Goal: Communication & Community: Answer question/provide support

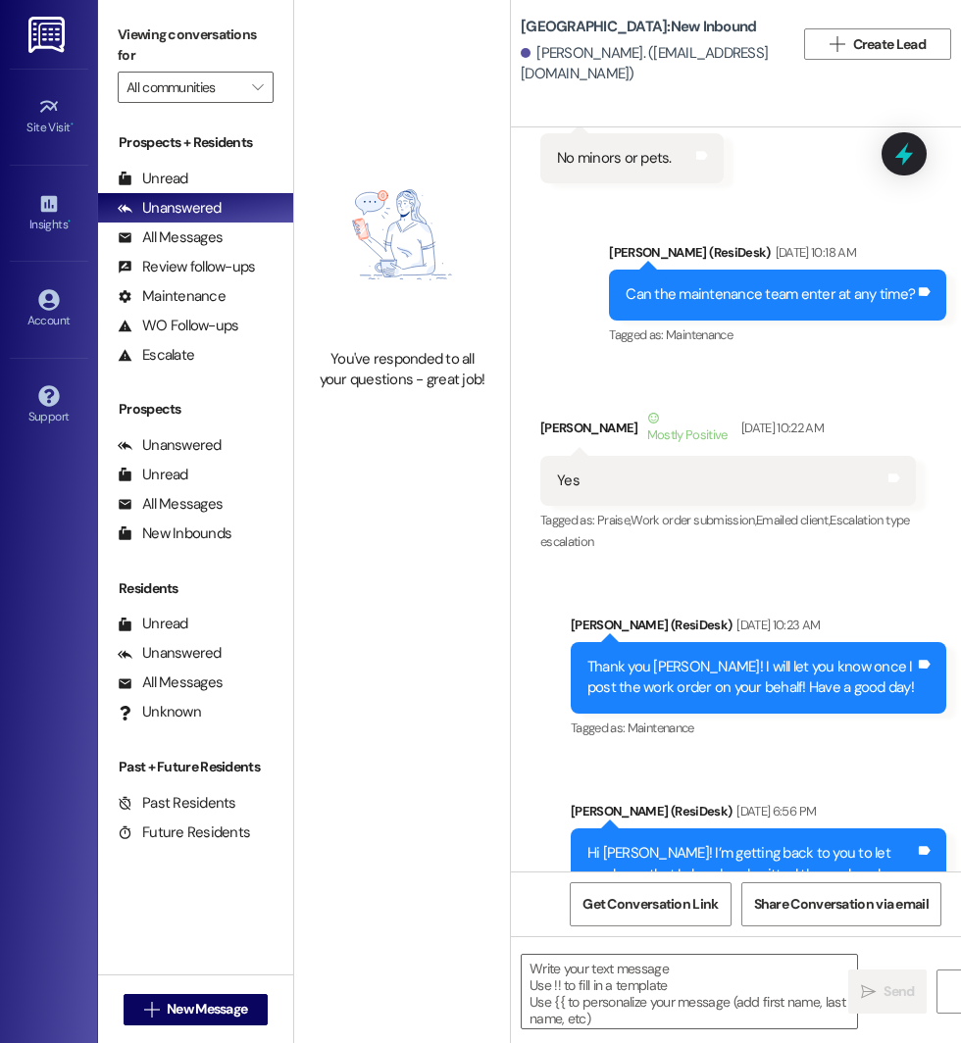
scroll to position [18267, 0]
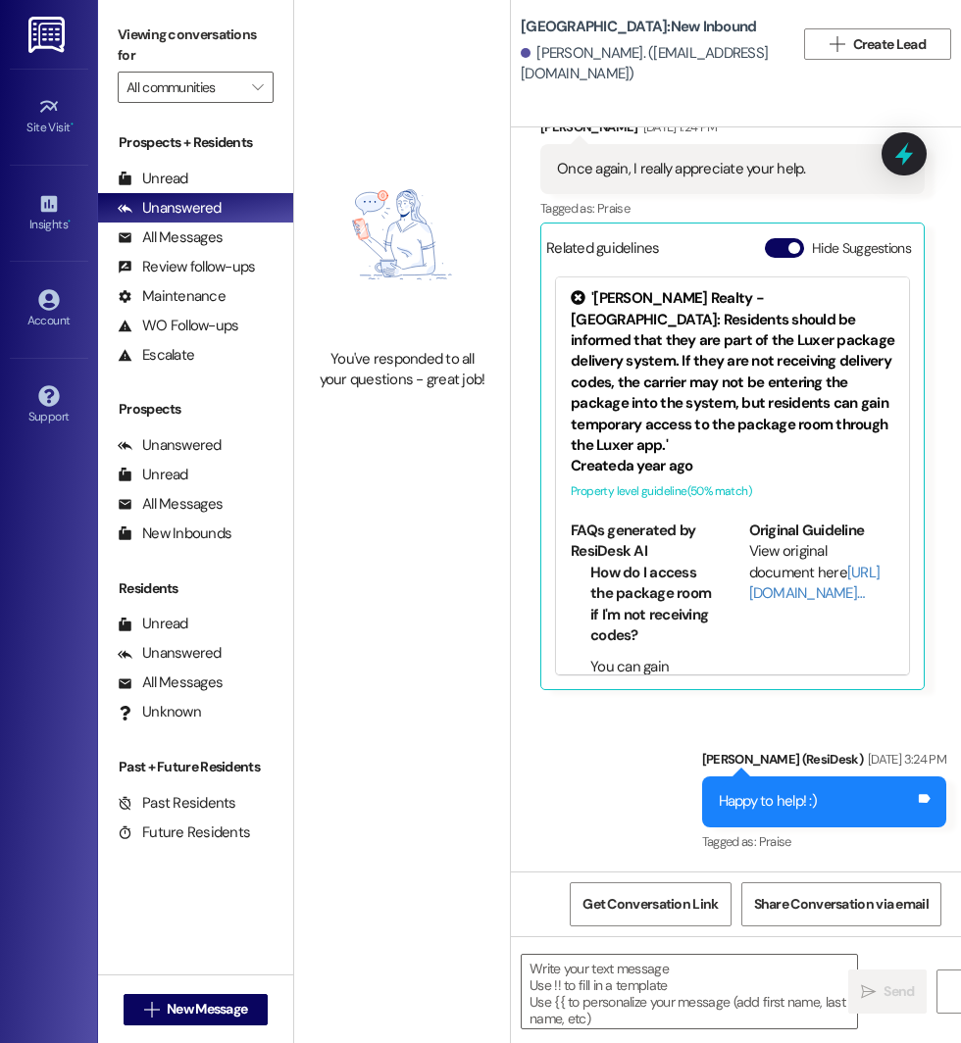
type textarea "Fetching suggested responses. Please feel free to read through the conversation…"
click at [790, 245] on span "button" at bounding box center [794, 248] width 12 height 12
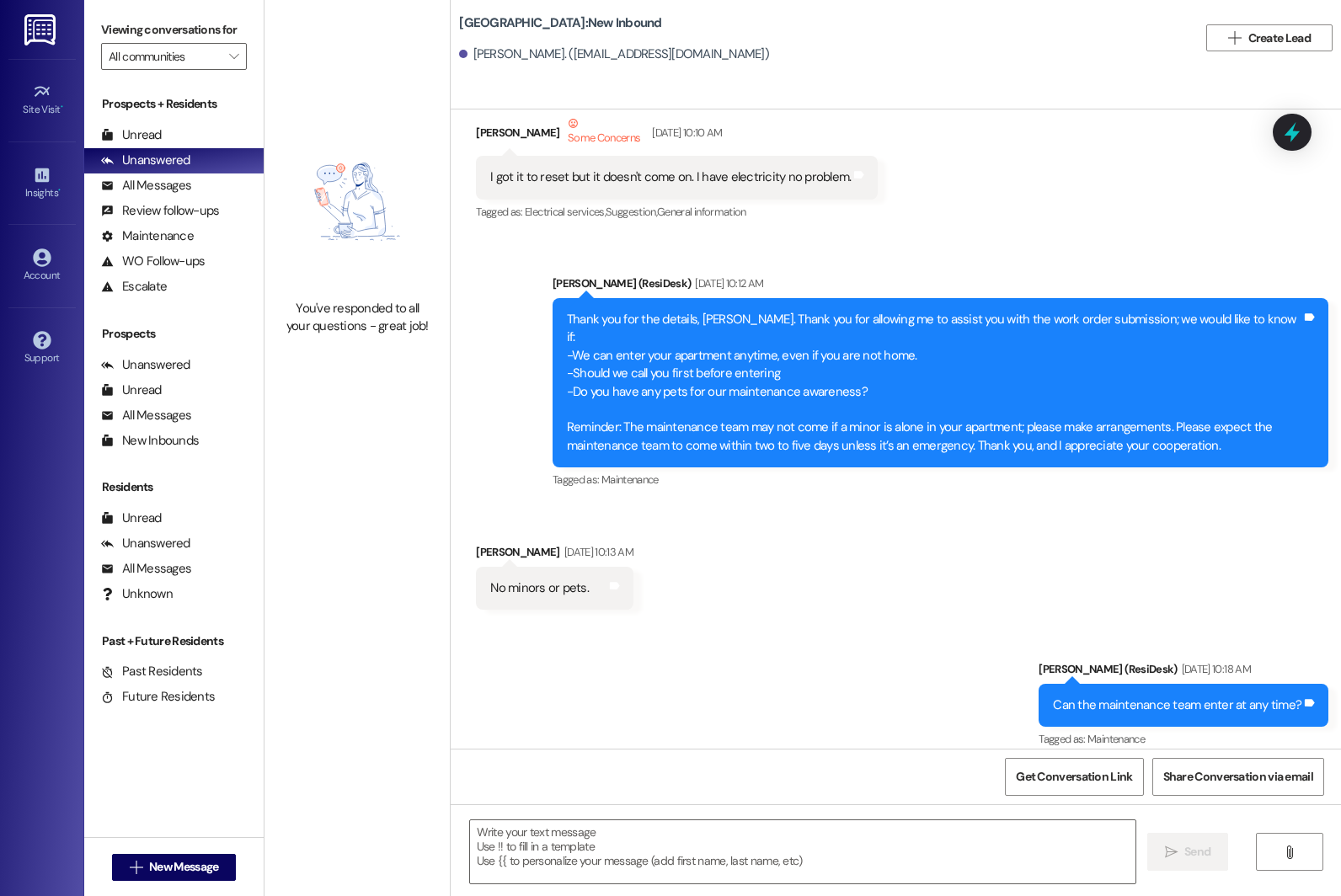
scroll to position [888, 0]
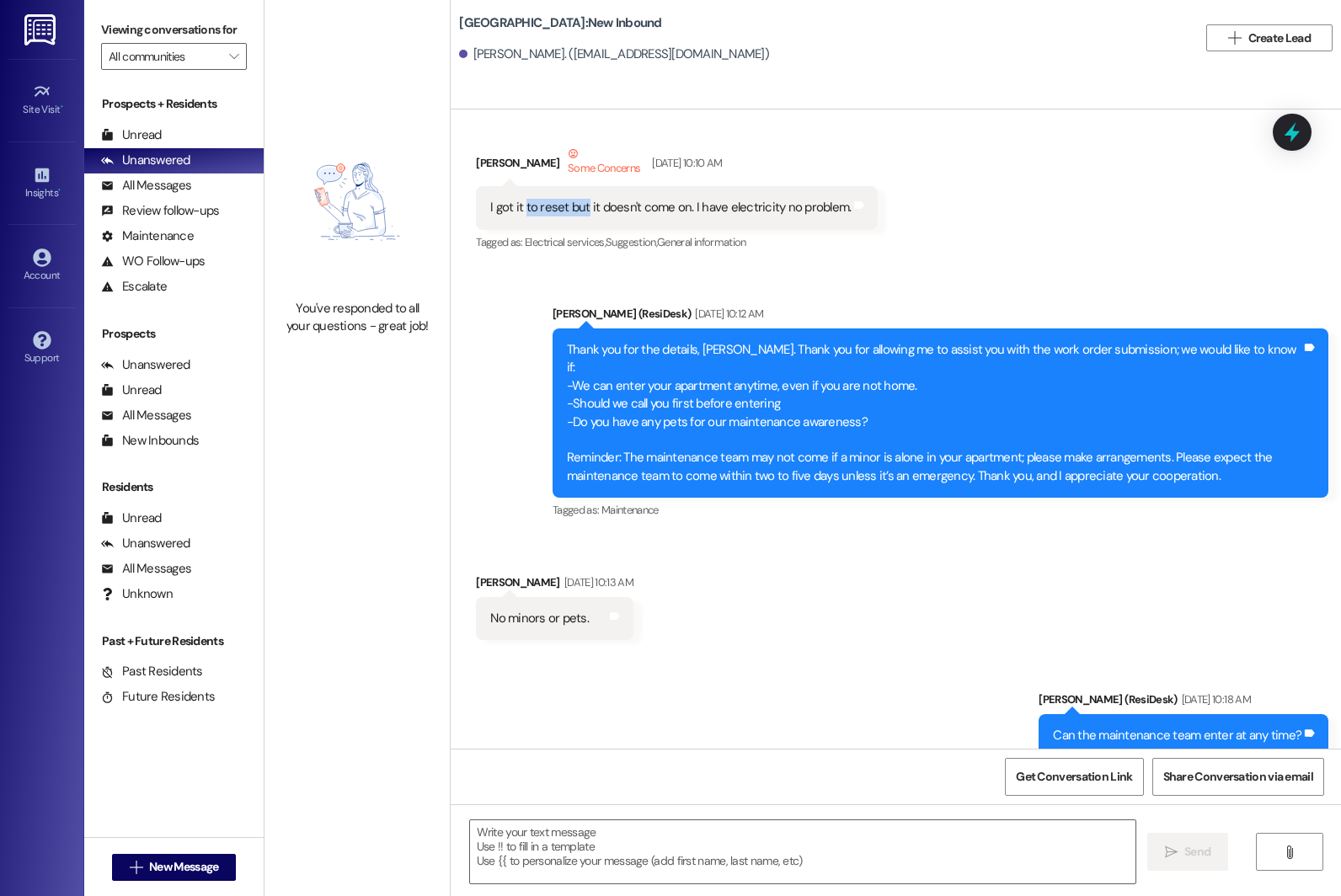
drag, startPoint x: 512, startPoint y: 209, endPoint x: 572, endPoint y: 209, distance: 60.0
click at [573, 209] on div "I got it to reset but it doesn't come on. I have electricity no problem." at bounding box center [671, 207] width 361 height 18
drag, startPoint x: 594, startPoint y: 206, endPoint x: 670, endPoint y: 206, distance: 76.0
click at [670, 206] on div "I got it to reset but it doesn't come on. I have electricity no problem." at bounding box center [671, 207] width 361 height 18
drag, startPoint x: 702, startPoint y: 210, endPoint x: 721, endPoint y: 213, distance: 19.2
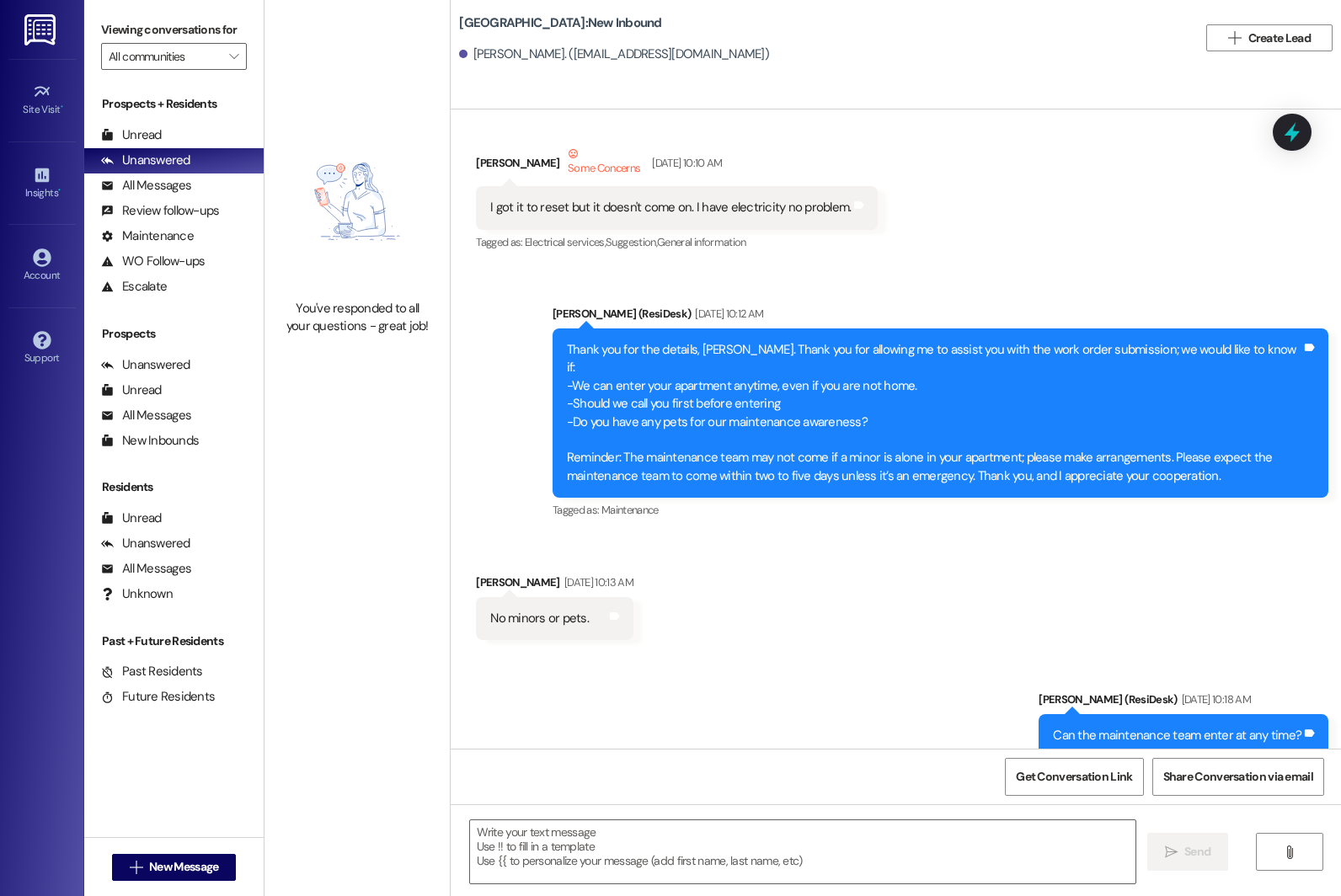
click at [721, 215] on div "I got it to reset but it doesn't come on. I have electricity no problem." at bounding box center [671, 207] width 361 height 18
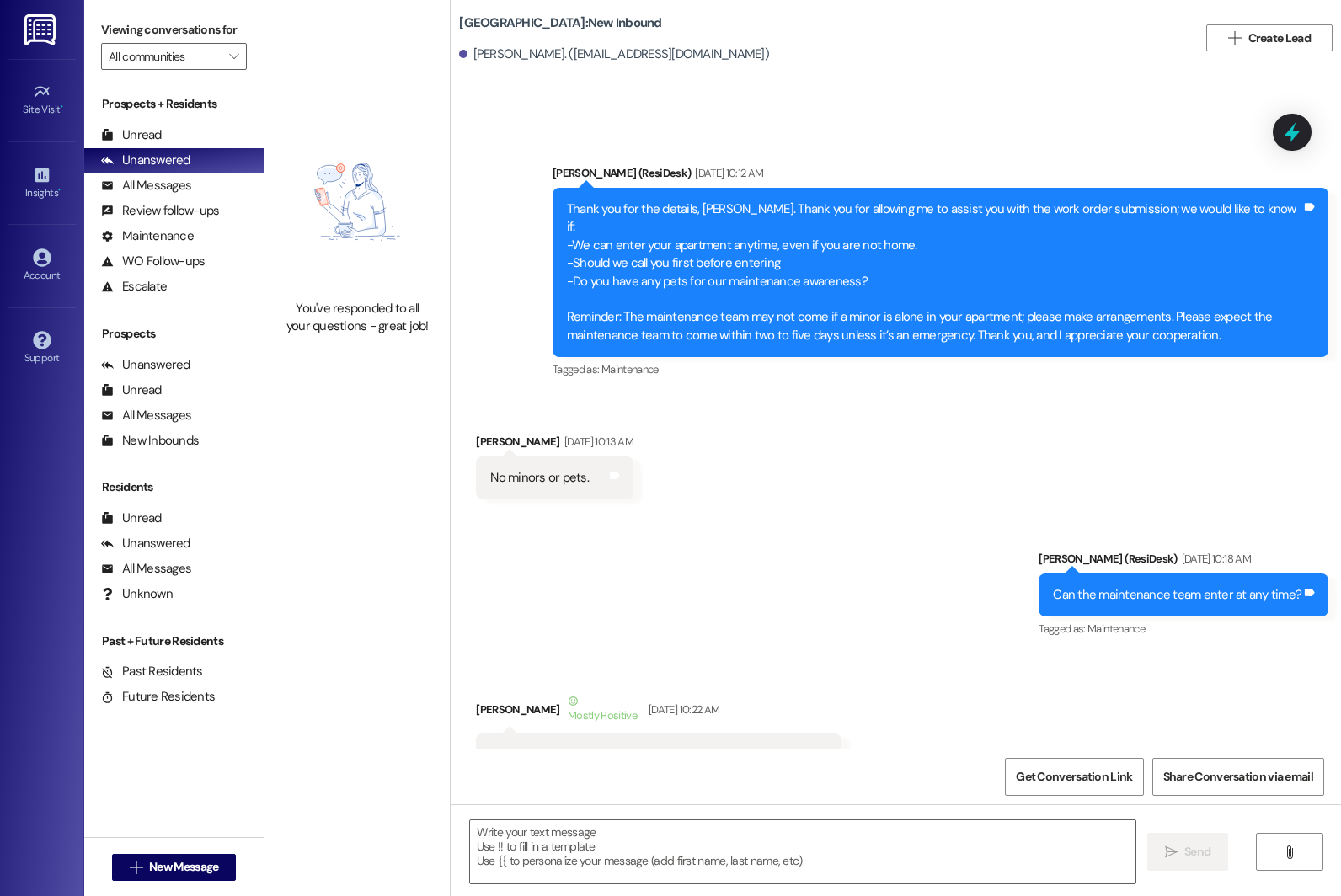
scroll to position [1031, 0]
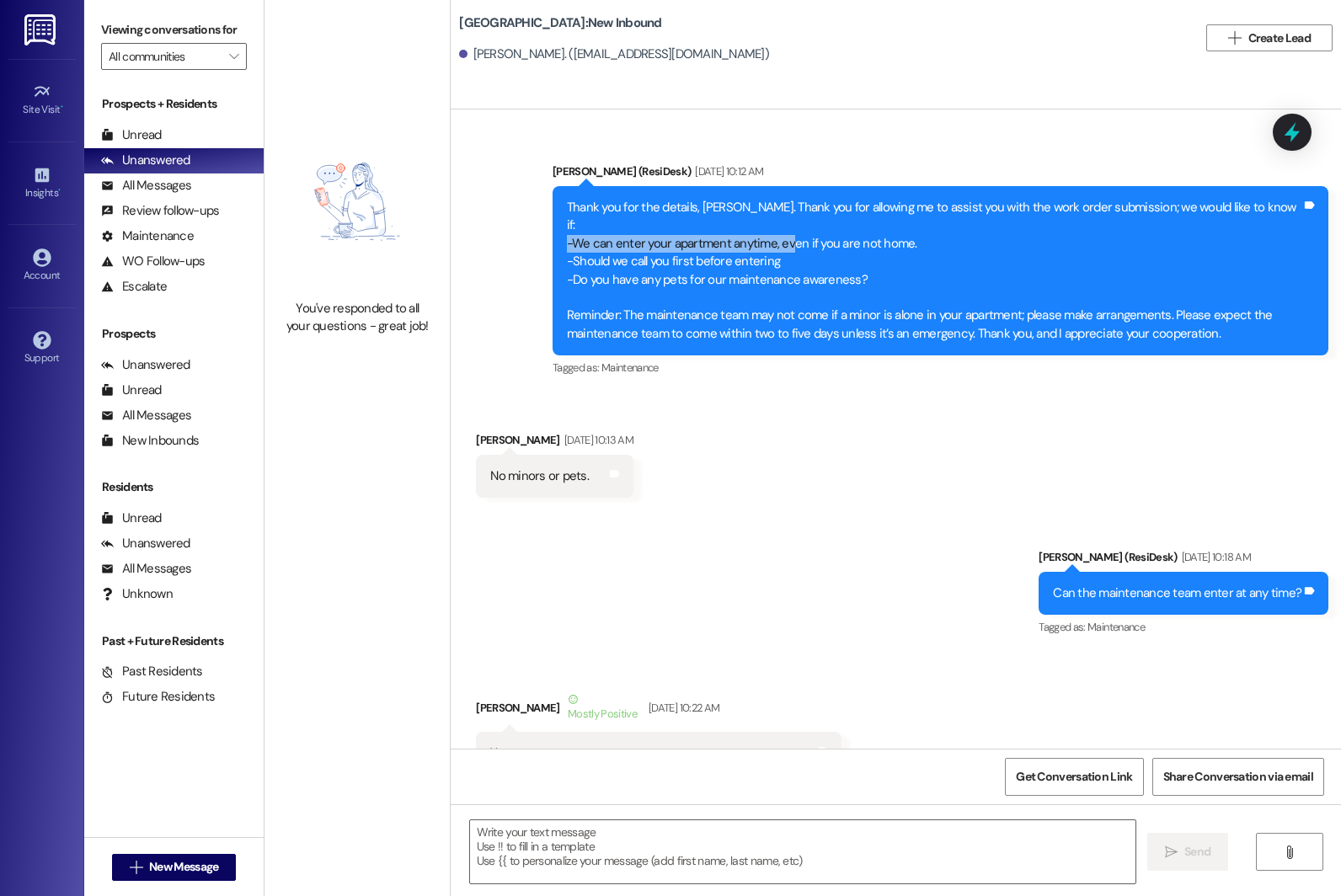
drag, startPoint x: 552, startPoint y: 222, endPoint x: 774, endPoint y: 223, distance: 222.0
click at [776, 224] on div "Thank you for the details, [PERSON_NAME]. Thank you for allowing me to assist y…" at bounding box center [940, 271] width 776 height 169
drag, startPoint x: 625, startPoint y: 238, endPoint x: 772, endPoint y: 238, distance: 147.0
click at [772, 238] on div "Thank you for the details, [PERSON_NAME]. Thank you for allowing me to assist y…" at bounding box center [934, 271] width 735 height 144
drag, startPoint x: 595, startPoint y: 260, endPoint x: 681, endPoint y: 260, distance: 86.0
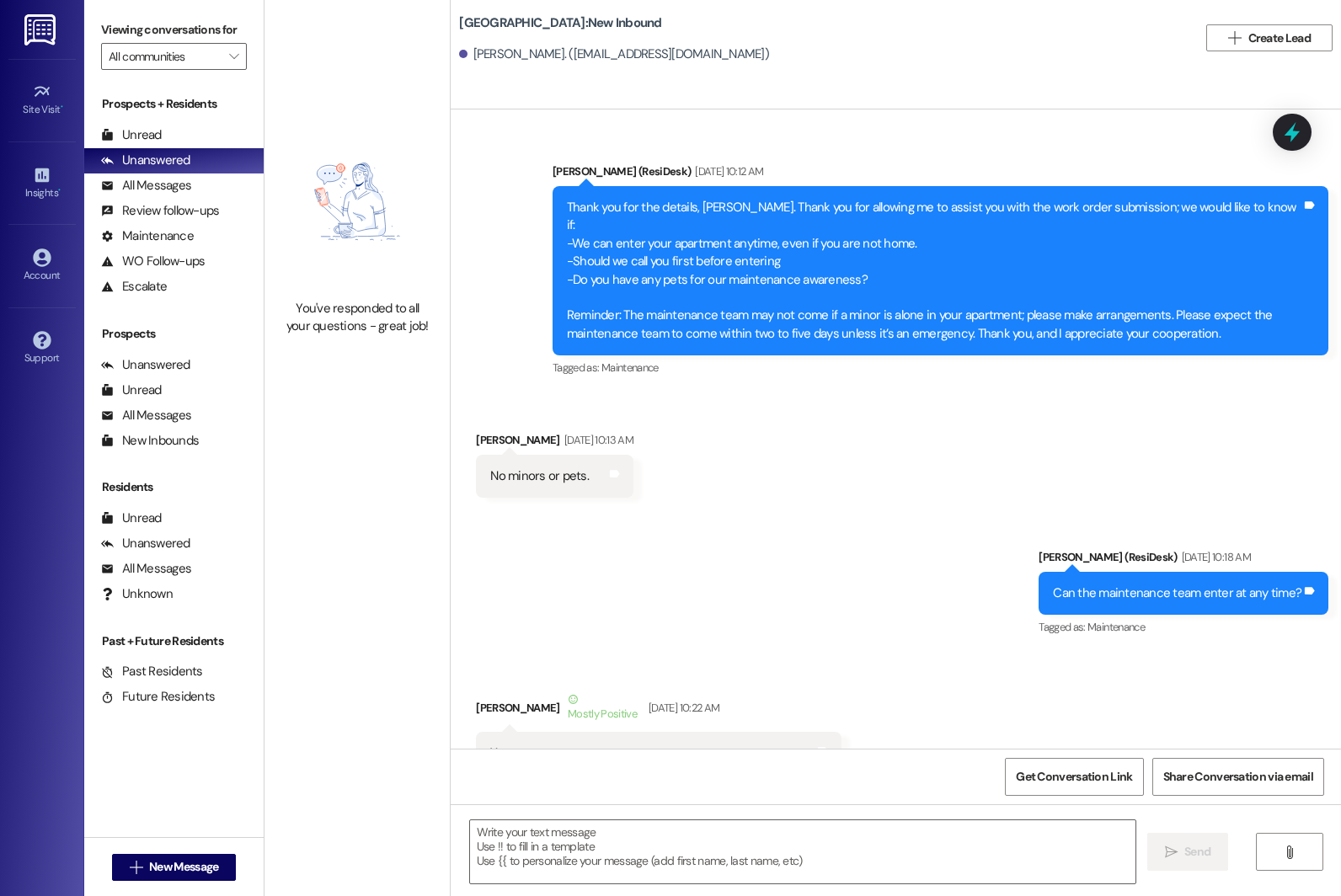
click at [596, 260] on div "Thank you for the details, [PERSON_NAME]. Thank you for allowing me to assist y…" at bounding box center [934, 271] width 735 height 144
click at [715, 261] on div "Thank you for the details, [PERSON_NAME]. Thank you for allowing me to assist y…" at bounding box center [934, 271] width 735 height 144
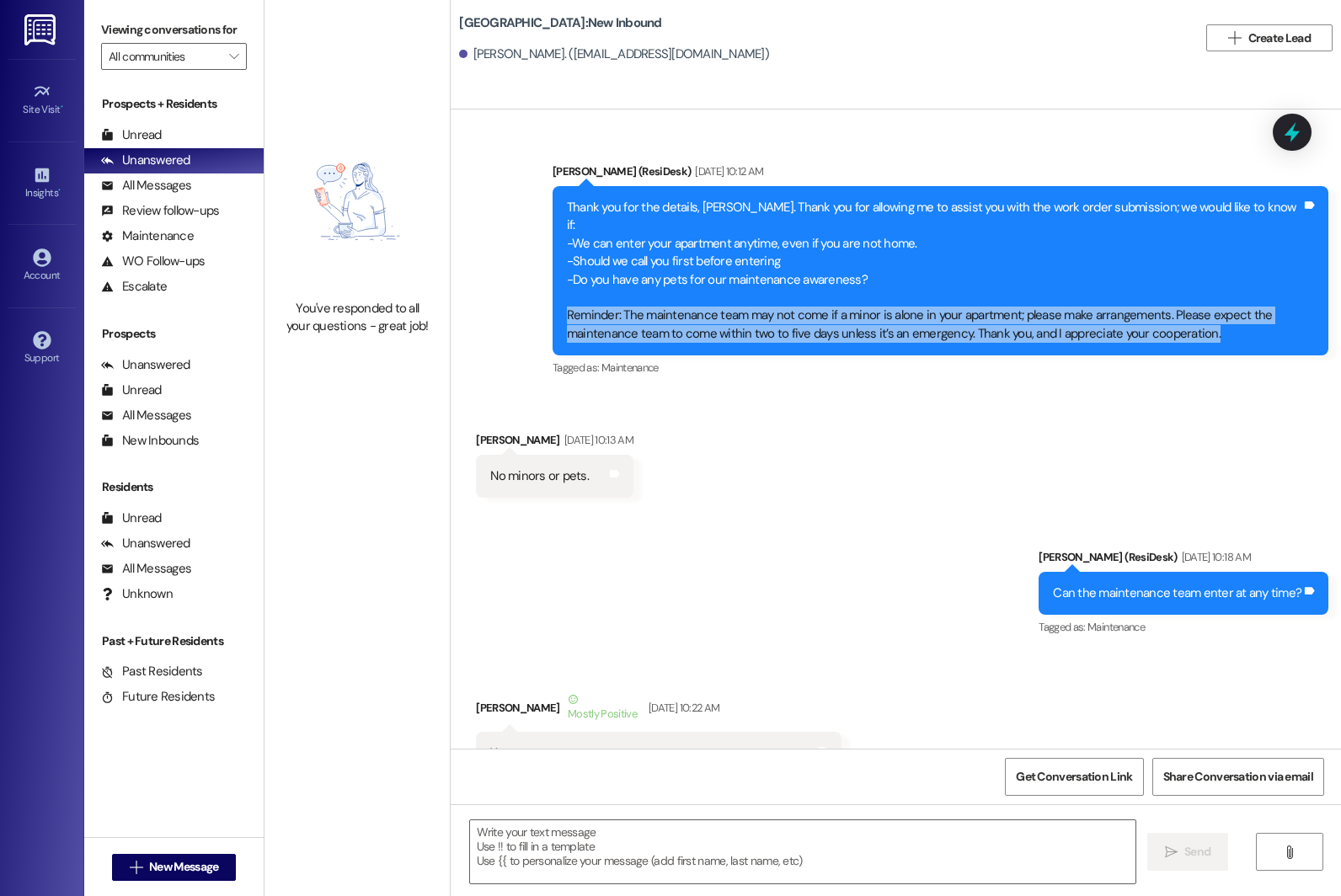
drag, startPoint x: 552, startPoint y: 305, endPoint x: 578, endPoint y: 332, distance: 37.5
click at [578, 332] on div "Thank you for the details, [PERSON_NAME]. Thank you for allowing me to assist y…" at bounding box center [940, 271] width 776 height 169
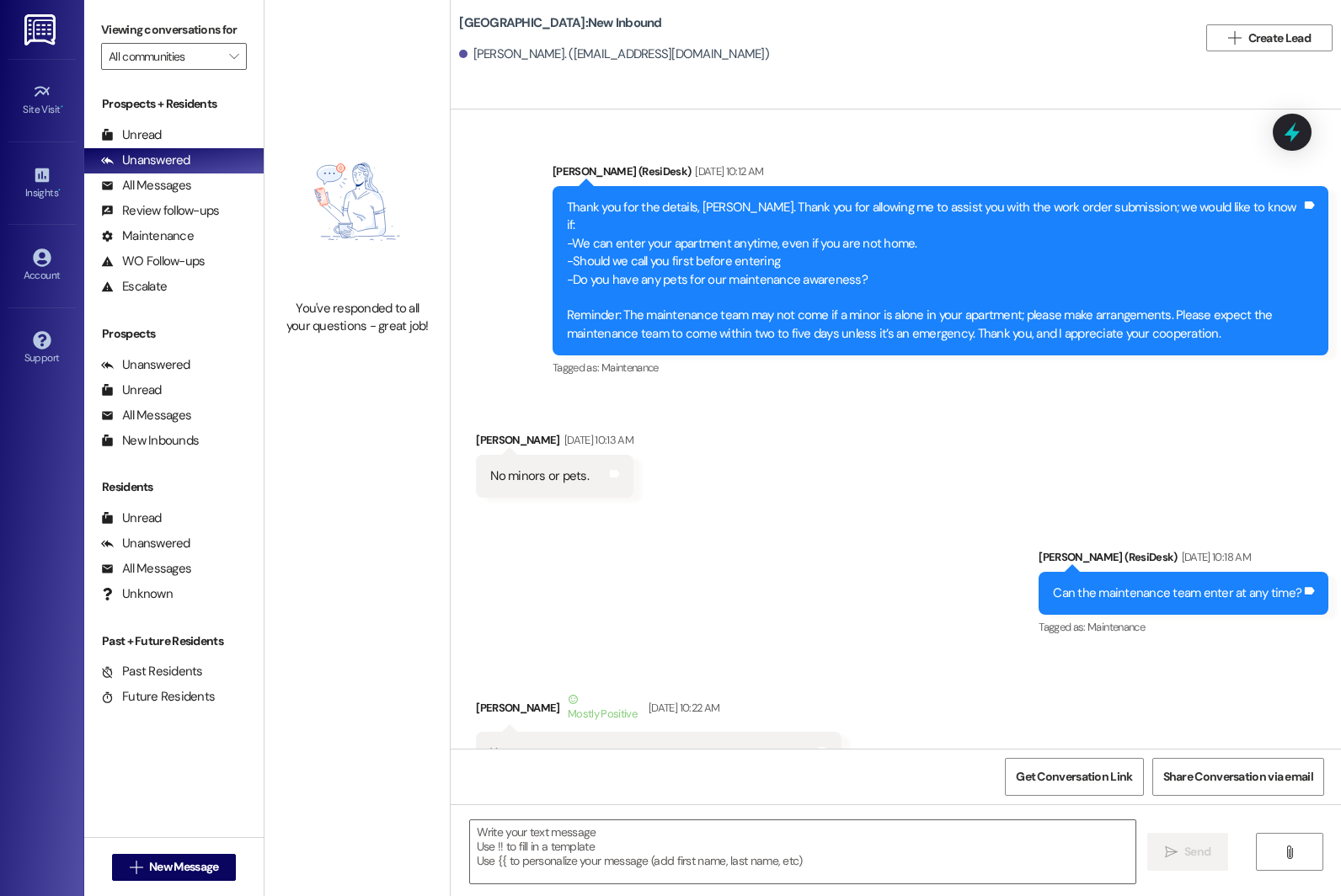
click at [825, 270] on div "Thank you for the details, [PERSON_NAME]. Thank you for allowing me to assist y…" at bounding box center [934, 271] width 735 height 144
drag, startPoint x: 471, startPoint y: 458, endPoint x: 591, endPoint y: 457, distance: 120.0
click at [591, 457] on div "No minors or pets. Tags and notes" at bounding box center [554, 476] width 157 height 43
drag, startPoint x: 1053, startPoint y: 576, endPoint x: 1296, endPoint y: 586, distance: 243.2
click at [825, 586] on div "Can the maintenance team enter at any time? Tags and notes" at bounding box center [1183, 594] width 290 height 43
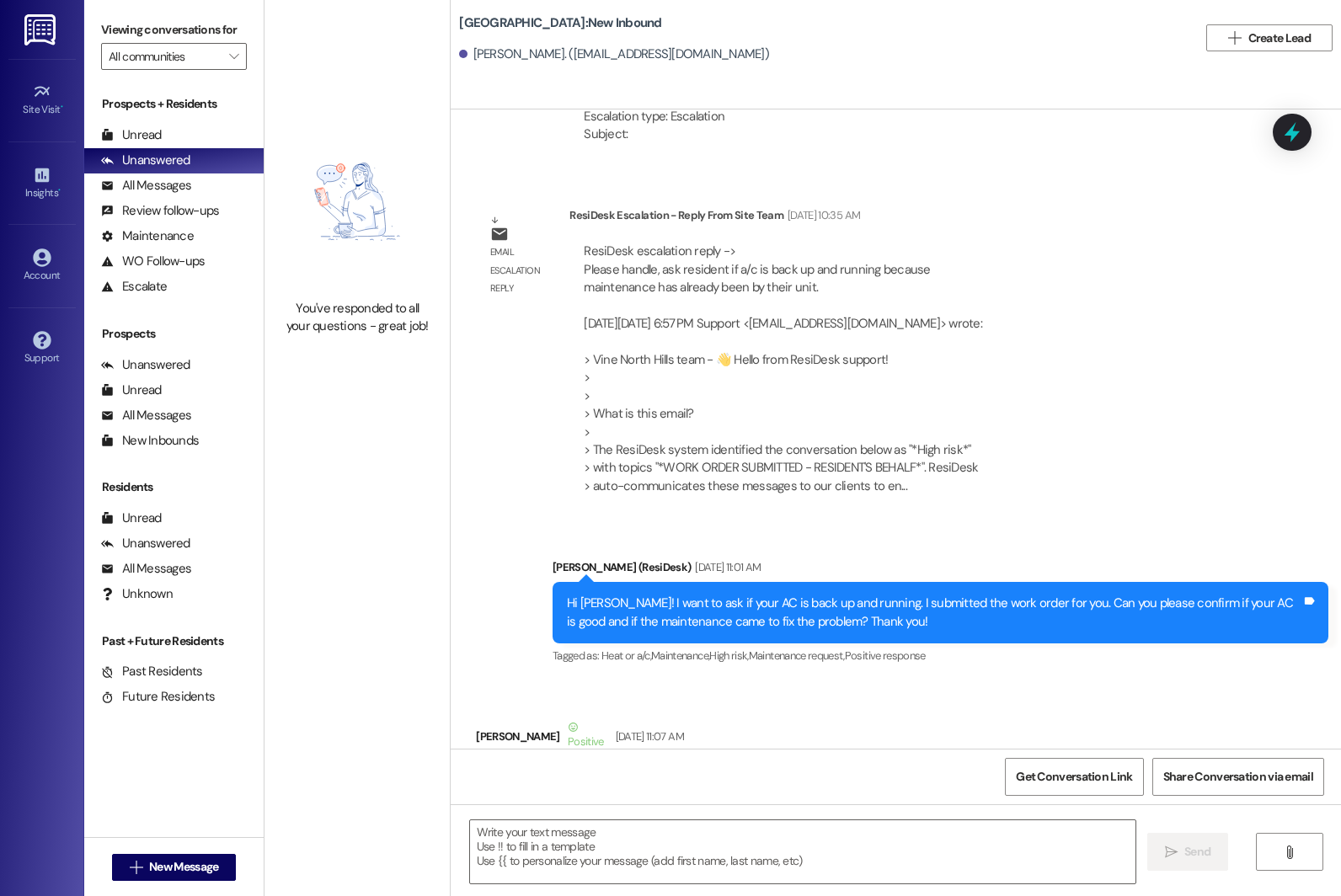
scroll to position [2209, 0]
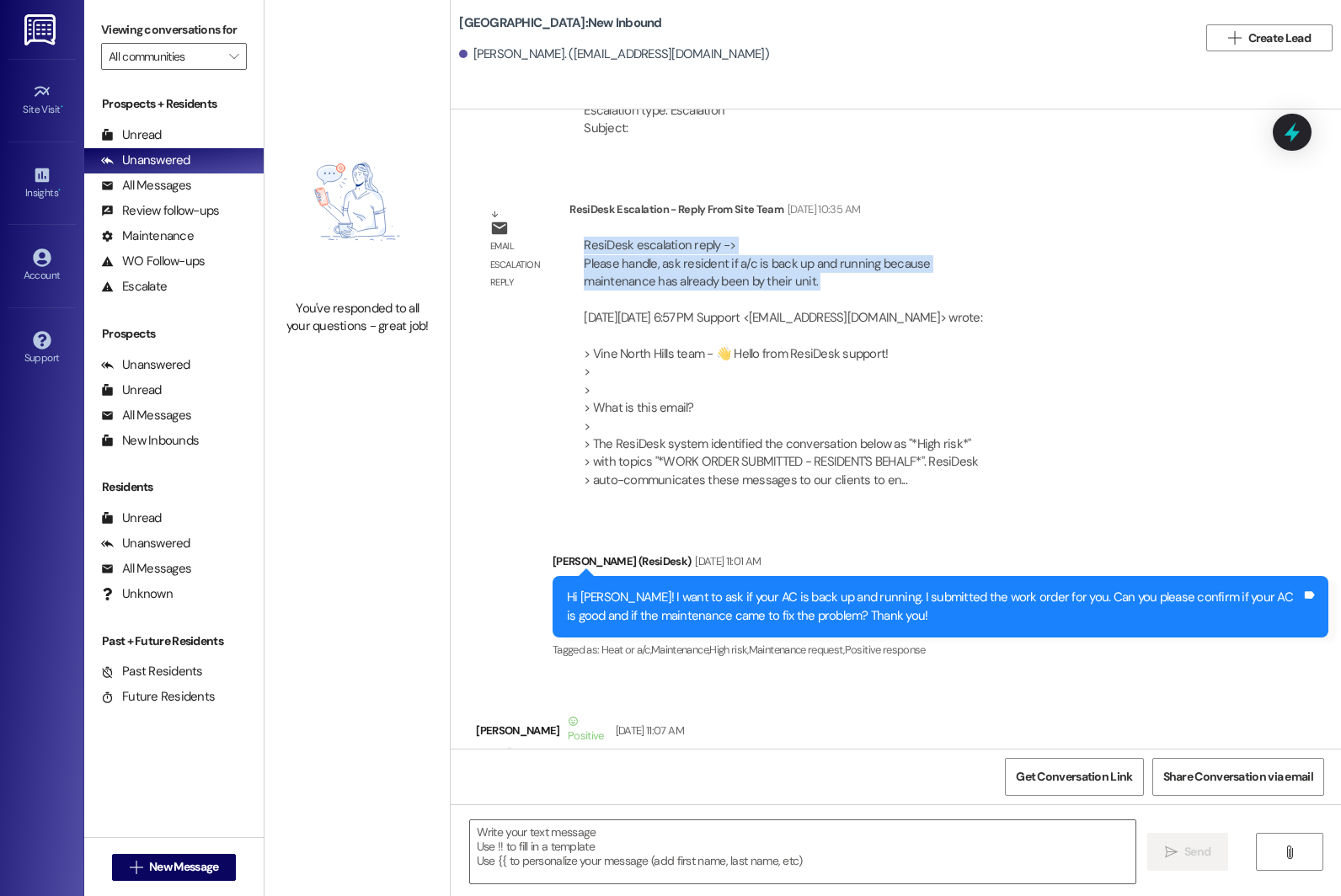
drag, startPoint x: 566, startPoint y: 229, endPoint x: 861, endPoint y: 281, distance: 299.5
click at [825, 281] on div "ResiDesk escalation reply -> Please handle, ask resident if a/c is back up and …" at bounding box center [783, 363] width 427 height 278
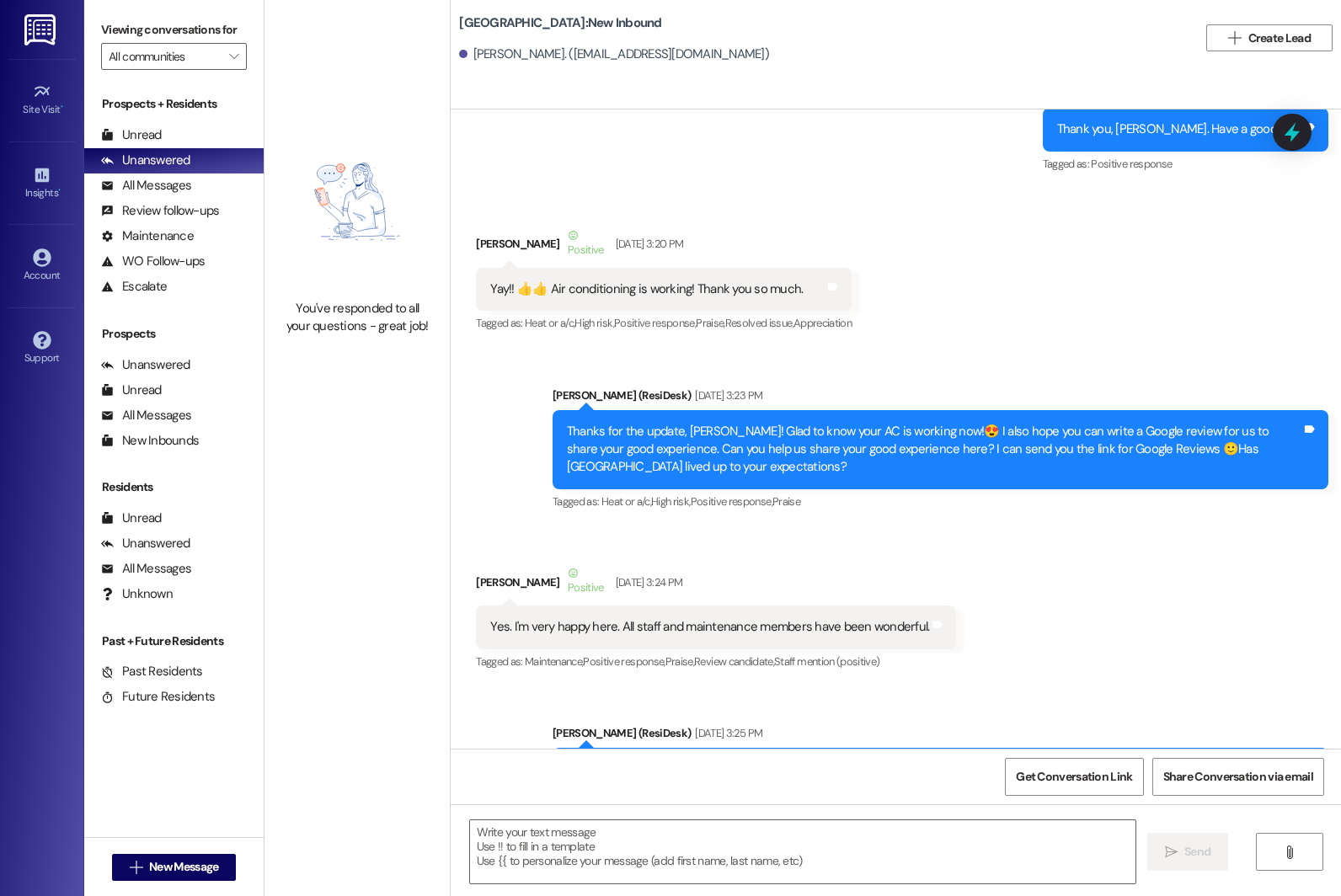
scroll to position [3017, 0]
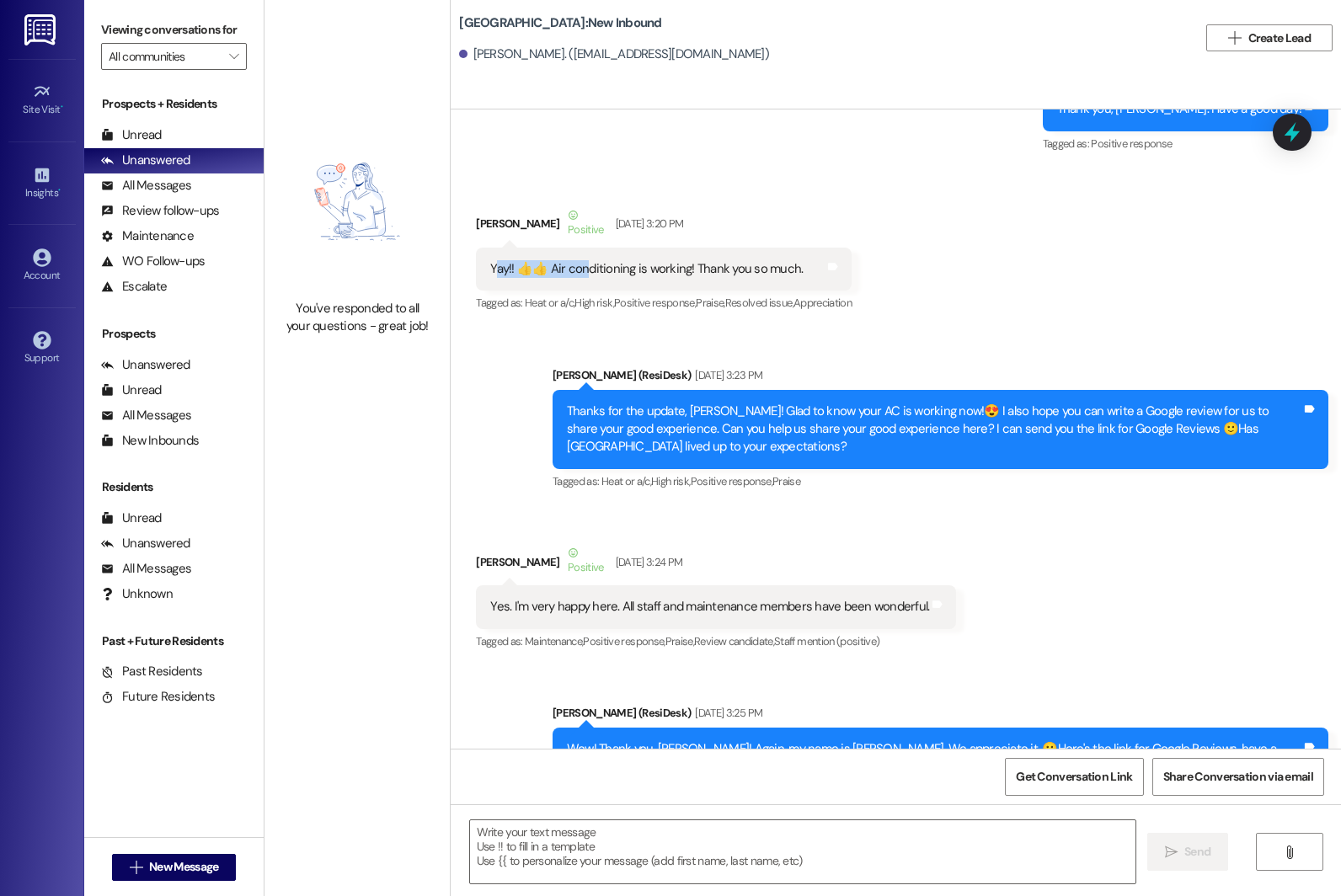
drag, startPoint x: 485, startPoint y: 251, endPoint x: 569, endPoint y: 247, distance: 84.1
click at [570, 260] on div "Yay!! 👍👍 Air conditioning is working! Thank you so much." at bounding box center [647, 269] width 313 height 18
drag, startPoint x: 876, startPoint y: 393, endPoint x: 979, endPoint y: 391, distance: 103.0
click at [825, 403] on div "Thanks for the update, [PERSON_NAME]! Glad to know your AC is working now!😍 I a…" at bounding box center [934, 430] width 735 height 54
click at [825, 332] on div "Sent via SMS [PERSON_NAME] (ResiDesk) [DATE] 3:23 PM Thanks for the update, [PE…" at bounding box center [896, 418] width 890 height 179
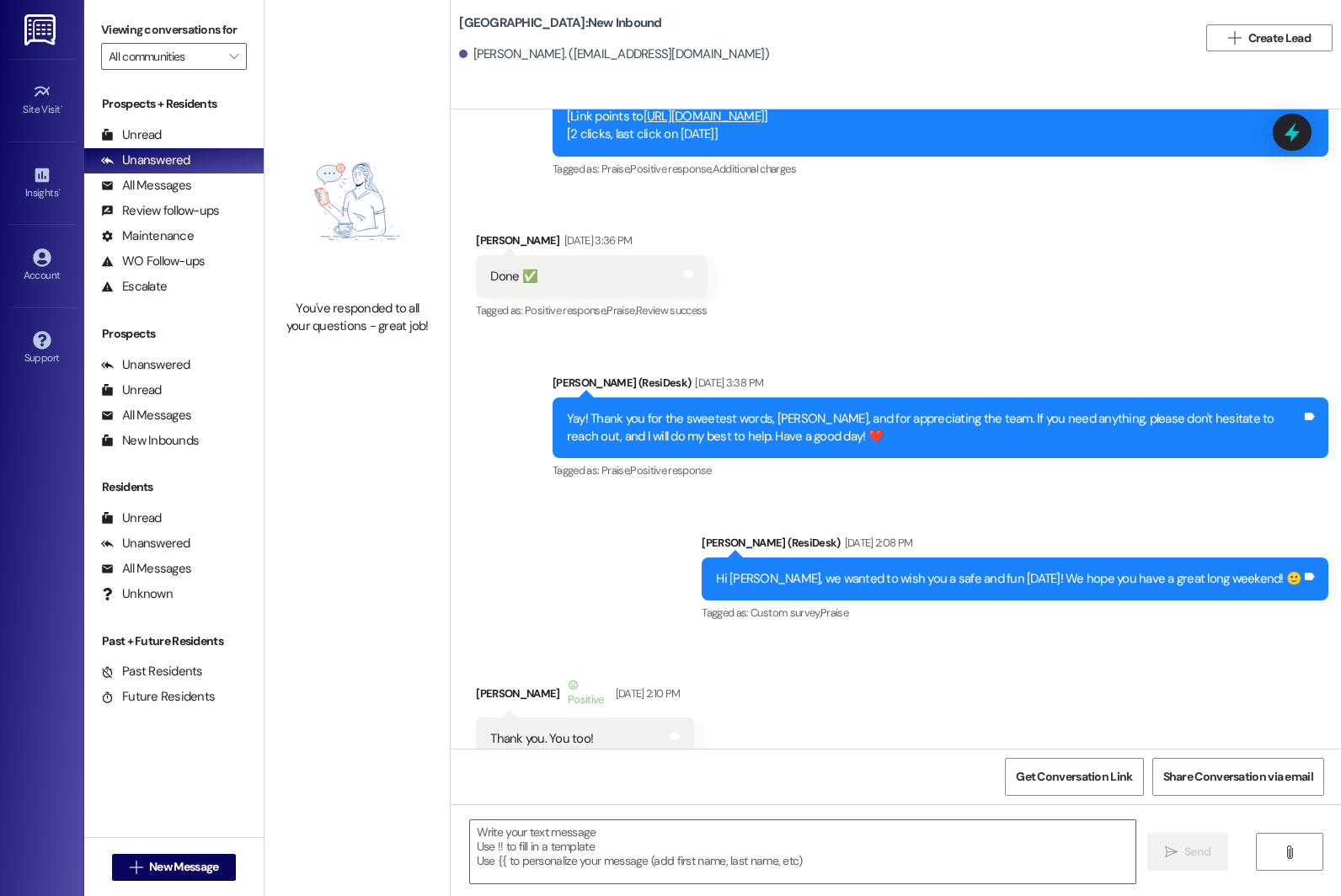
scroll to position [3726, 0]
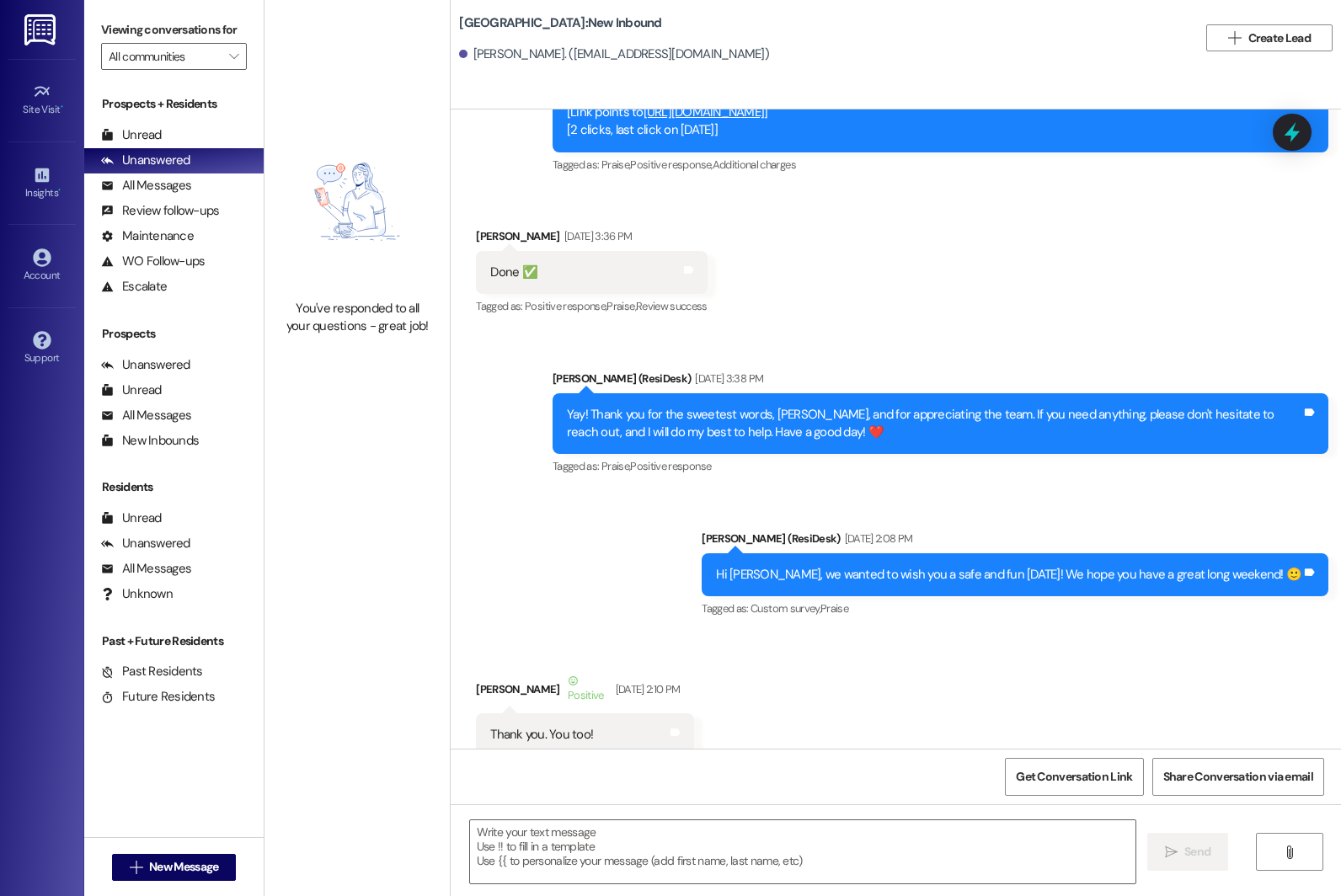
drag, startPoint x: 539, startPoint y: 197, endPoint x: 659, endPoint y: 196, distance: 120.0
click at [660, 228] on div "[PERSON_NAME] [DATE] 3:36 PM" at bounding box center [592, 239] width 232 height 23
drag, startPoint x: 542, startPoint y: 191, endPoint x: 631, endPoint y: 206, distance: 90.3
click at [632, 228] on div "[DATE] 3:36 PM" at bounding box center [596, 236] width 72 height 18
drag, startPoint x: 595, startPoint y: 198, endPoint x: 541, endPoint y: 198, distance: 54.0
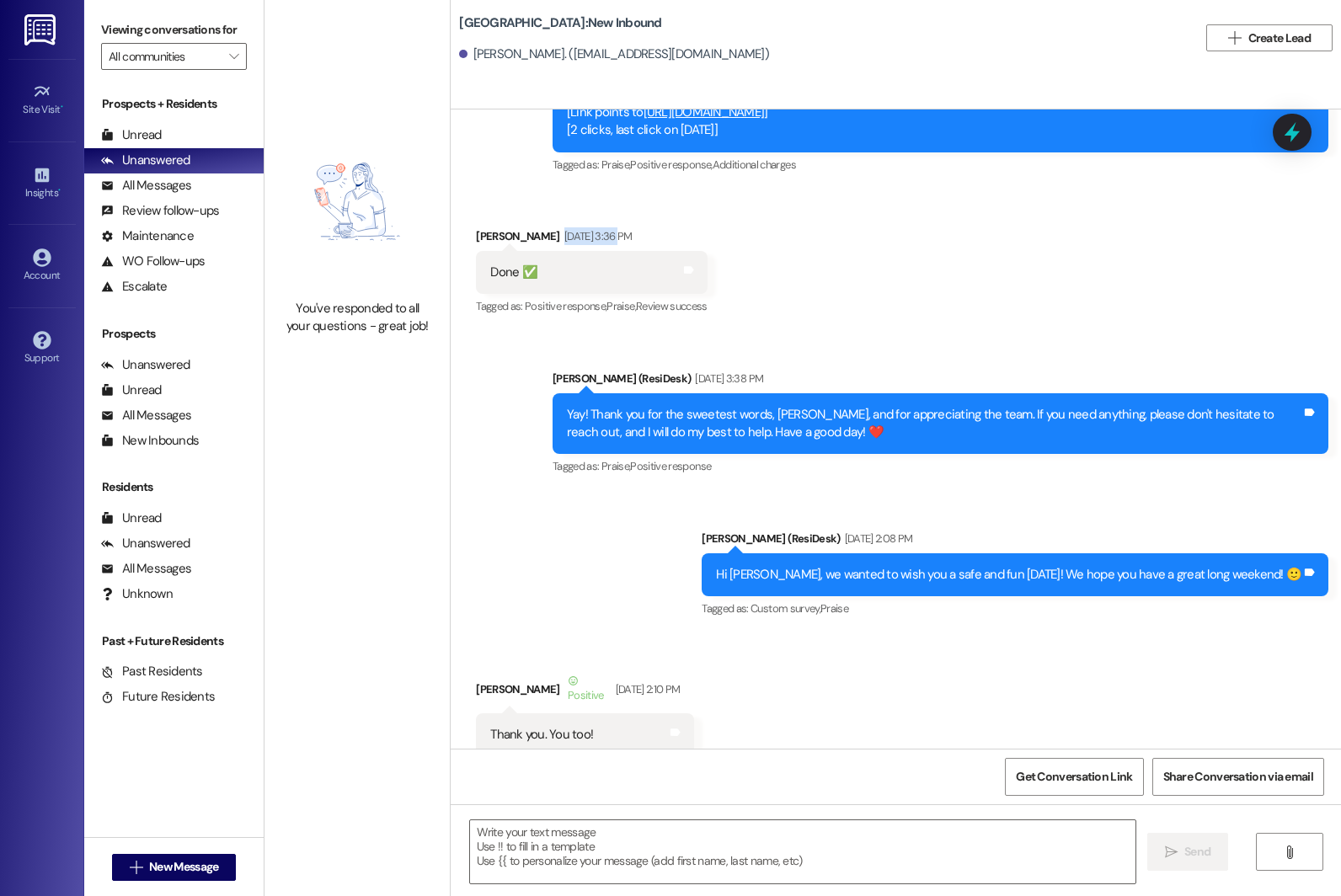
click at [560, 228] on div "[DATE] 3:36 PM" at bounding box center [596, 236] width 72 height 18
click at [727, 201] on div "Received via SMS [PERSON_NAME] [DATE] 3:36 PM Done ✅ Tags and notes Tagged as: …" at bounding box center [896, 261] width 890 height 143
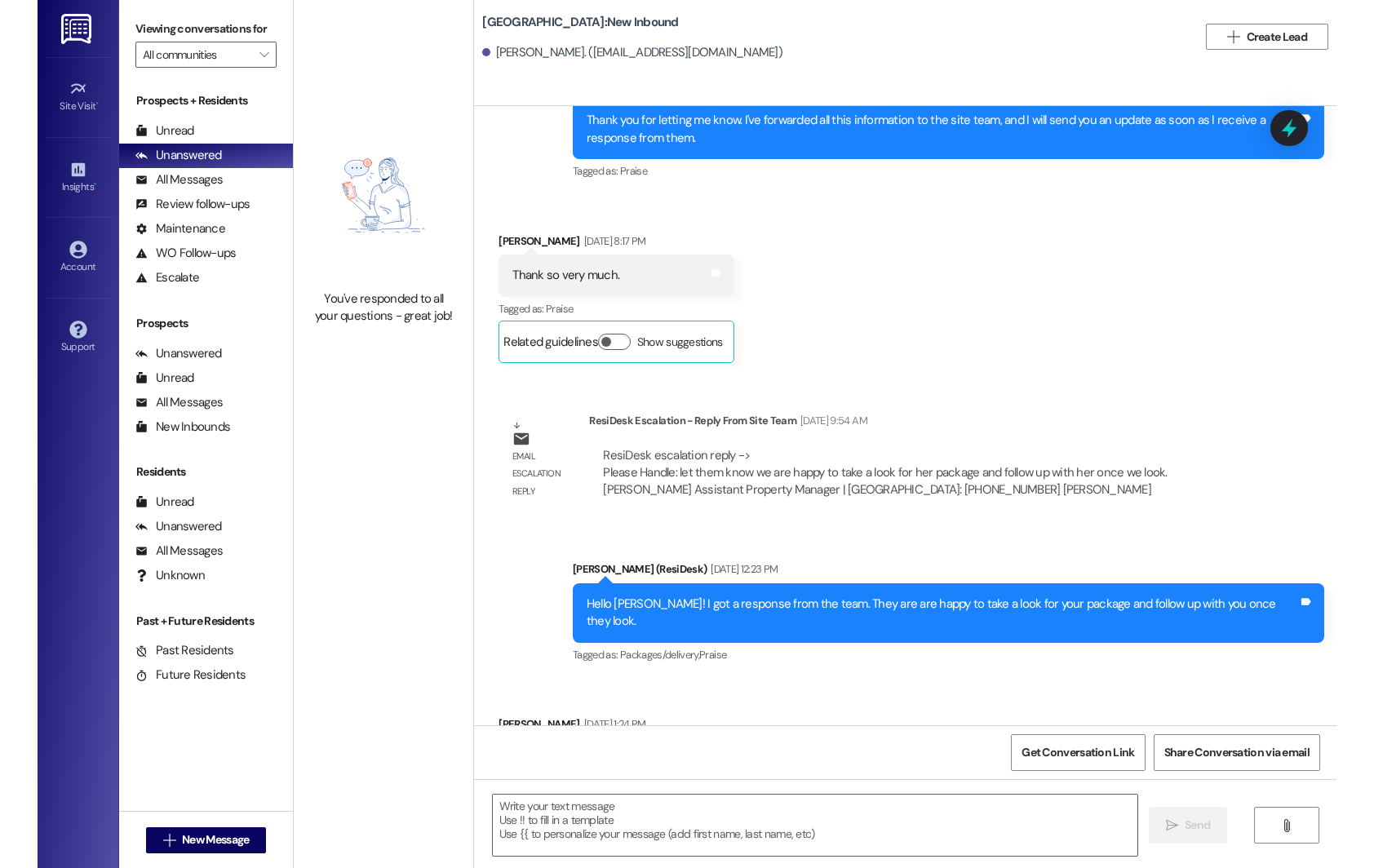
scroll to position [11941, 0]
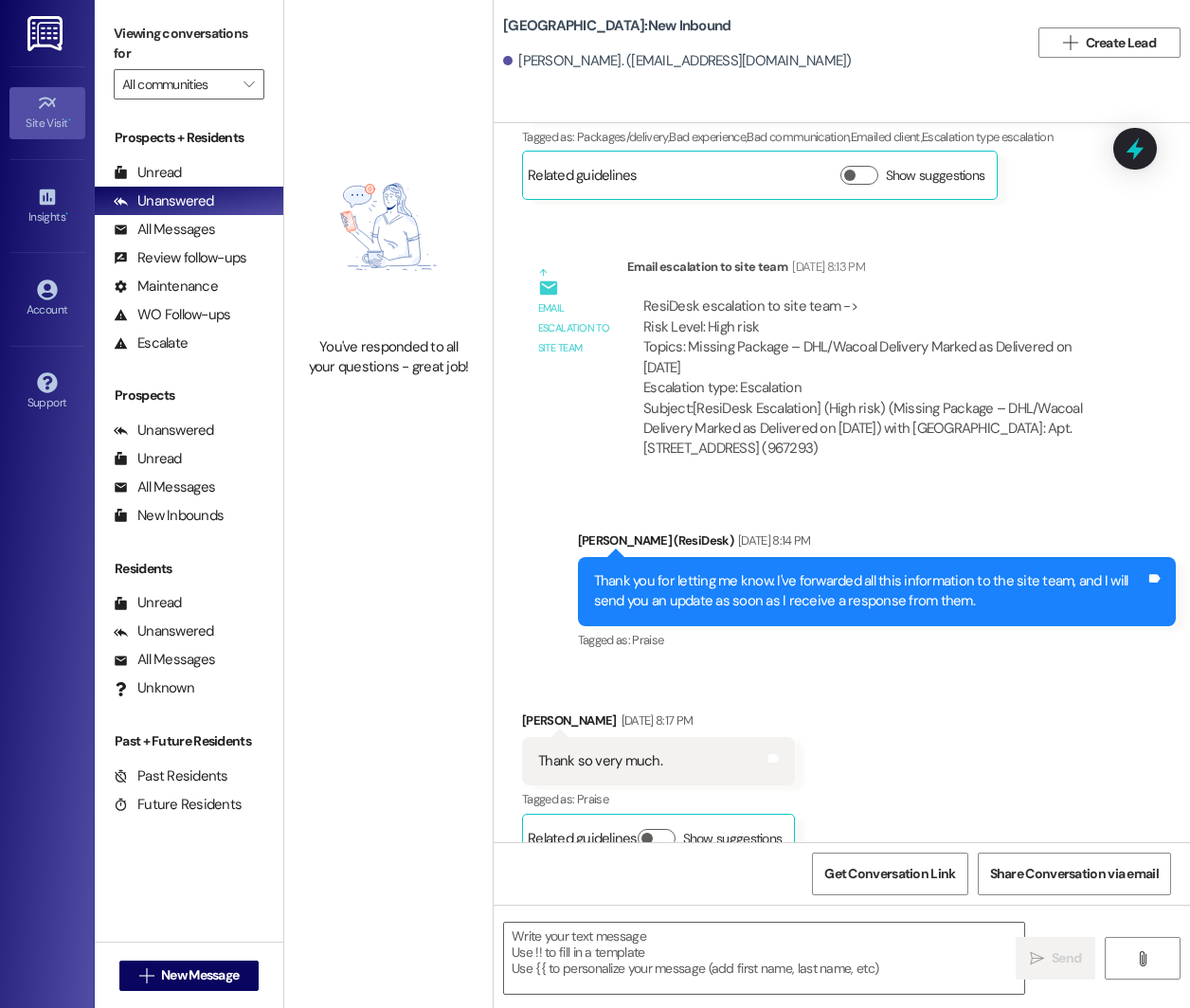
click at [56, 123] on div "Site Visit •" at bounding box center [47, 124] width 95 height 19
